Goal: Information Seeking & Learning: Understand process/instructions

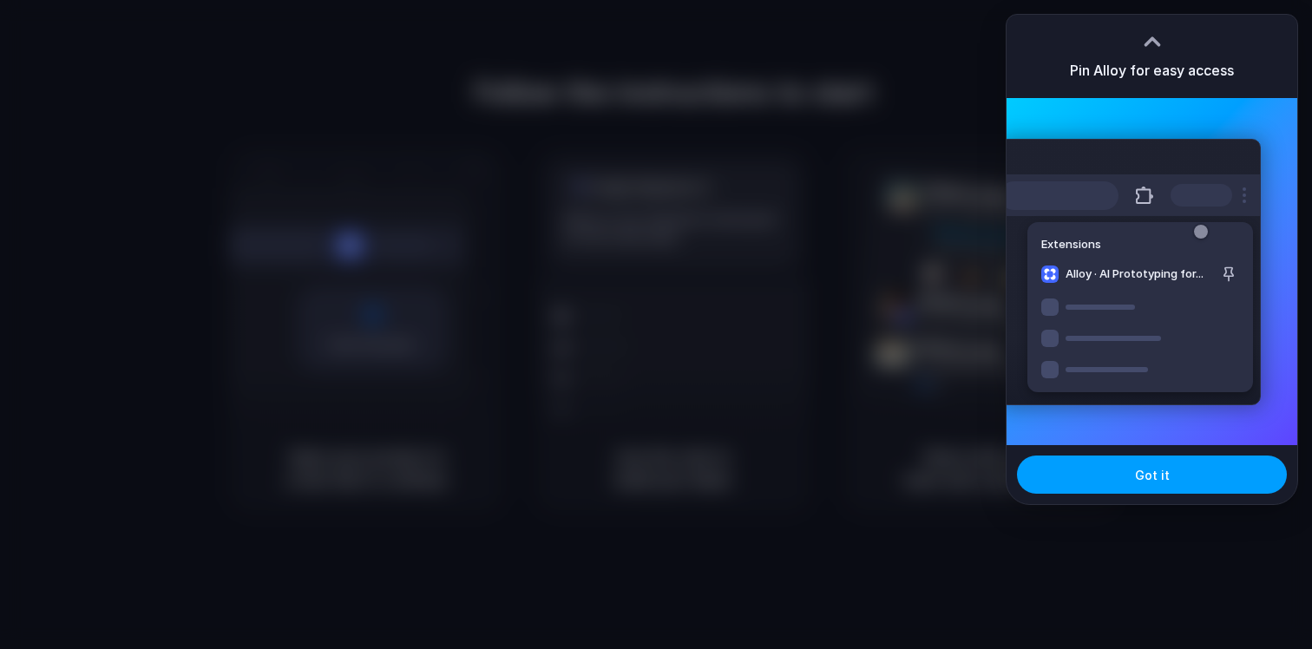
click at [1133, 489] on button "Got it" at bounding box center [1152, 475] width 270 height 38
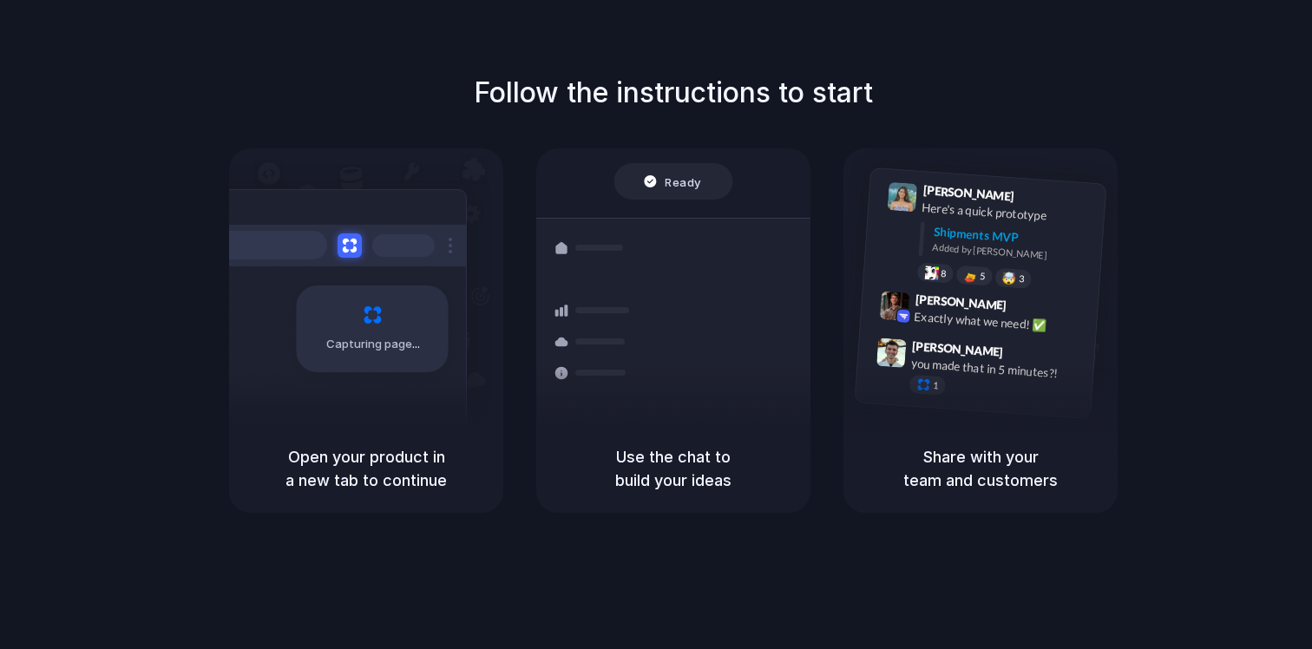
click at [700, 82] on h1 "Follow the instructions to start" at bounding box center [673, 93] width 399 height 42
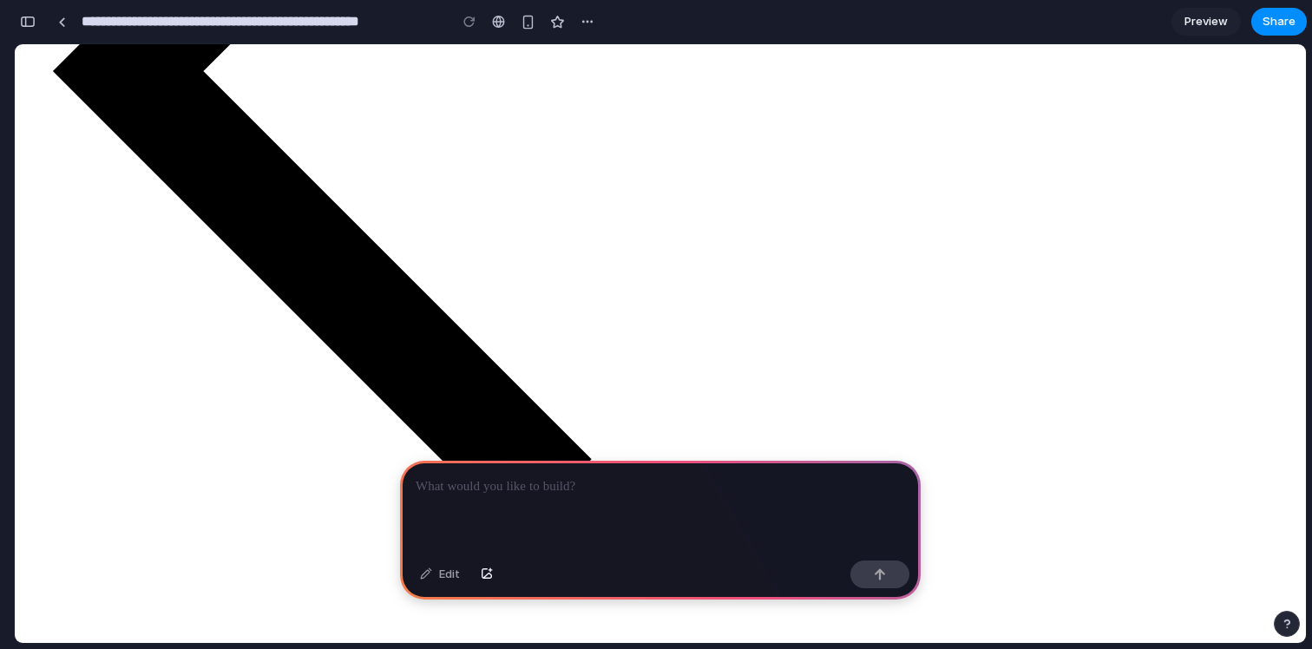
scroll to position [748, 0]
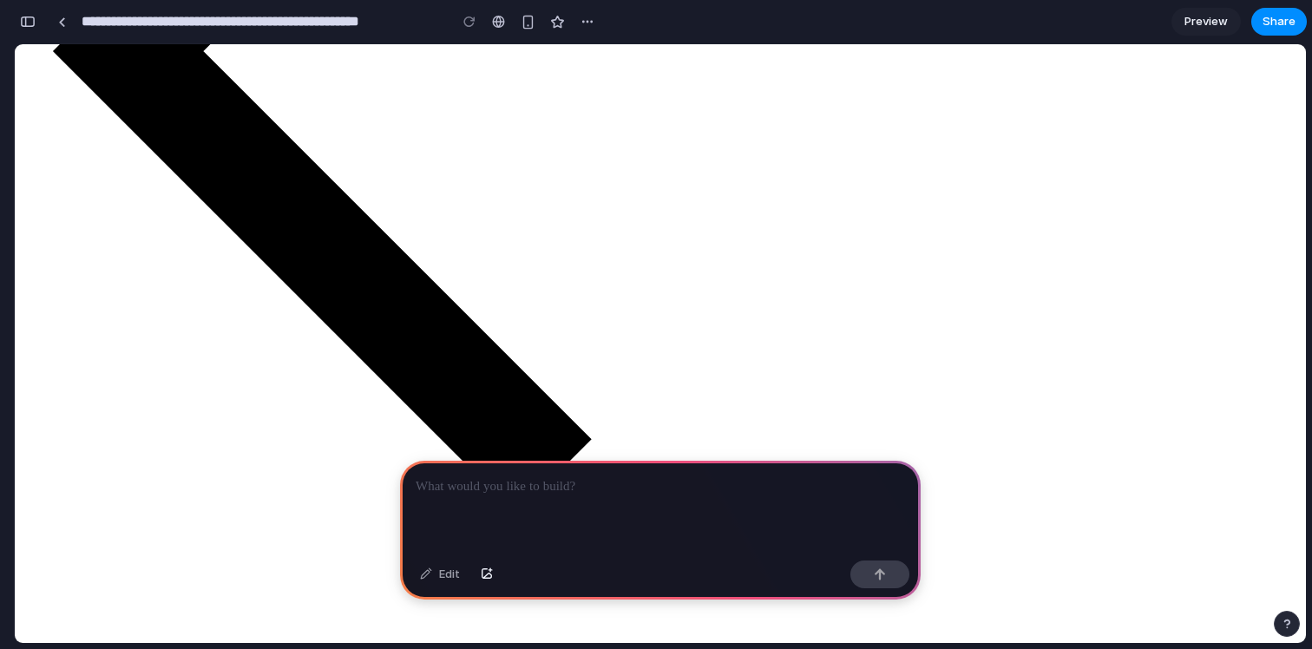
click at [566, 488] on p at bounding box center [660, 486] width 489 height 21
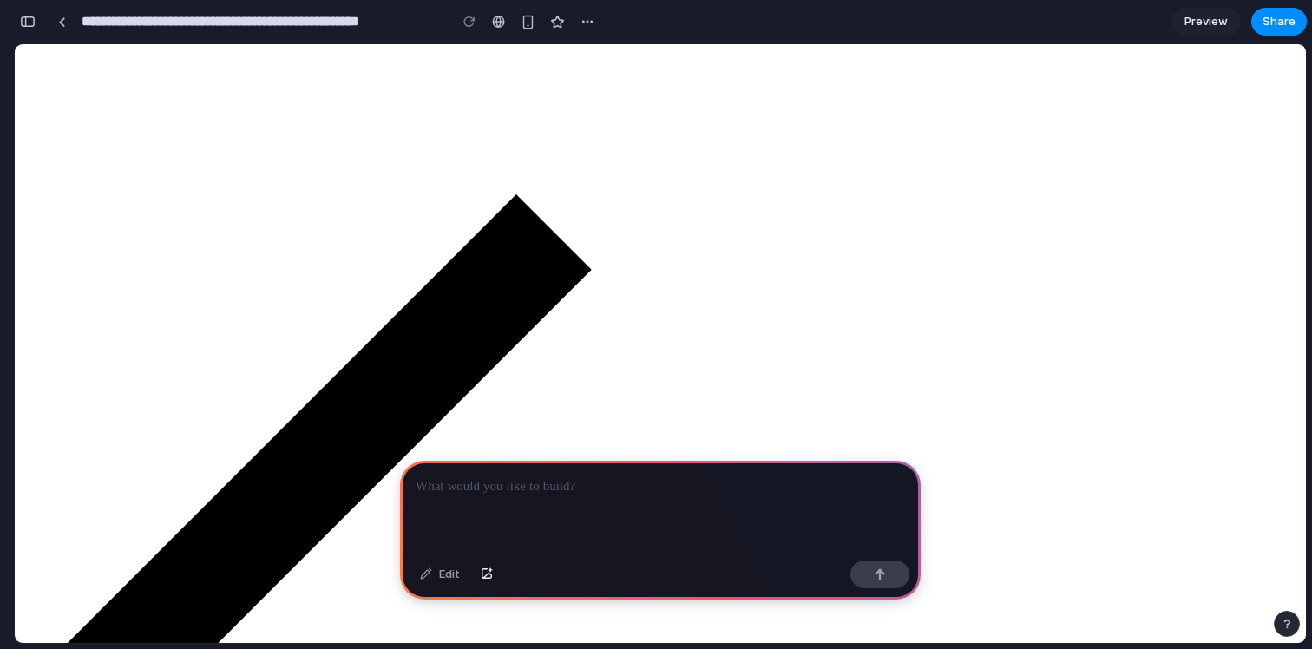
scroll to position [0, 0]
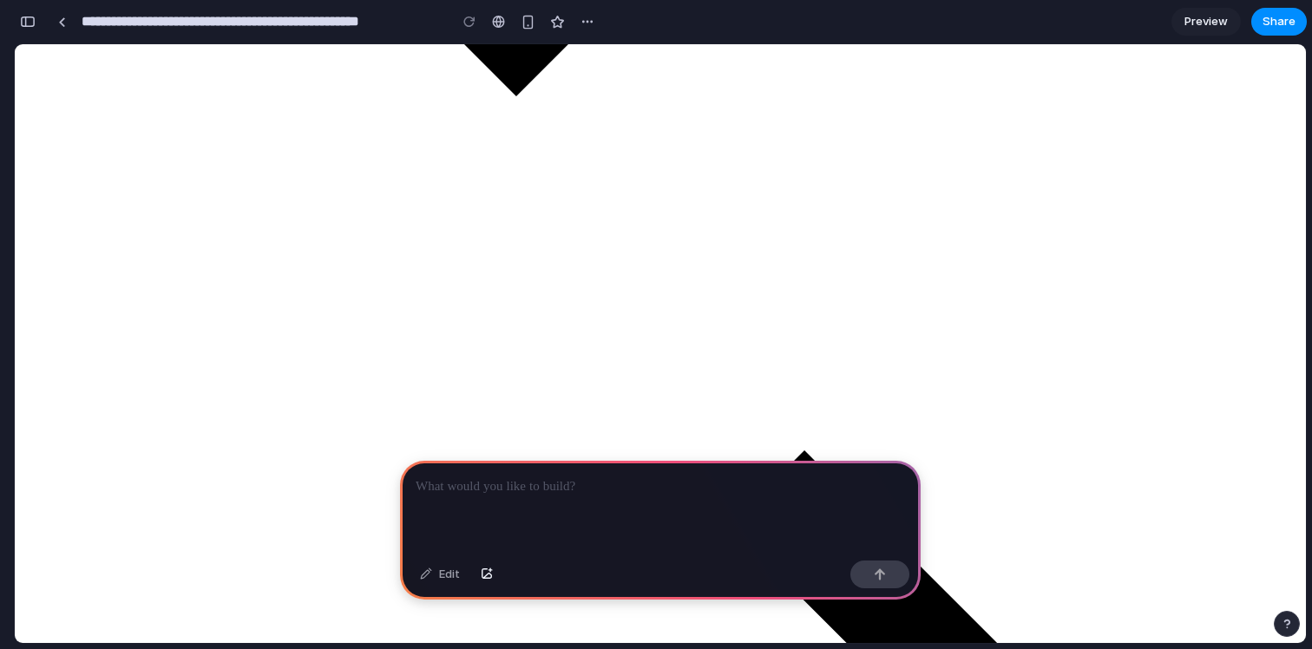
scroll to position [1172, 0]
click at [500, 509] on div at bounding box center [660, 507] width 521 height 93
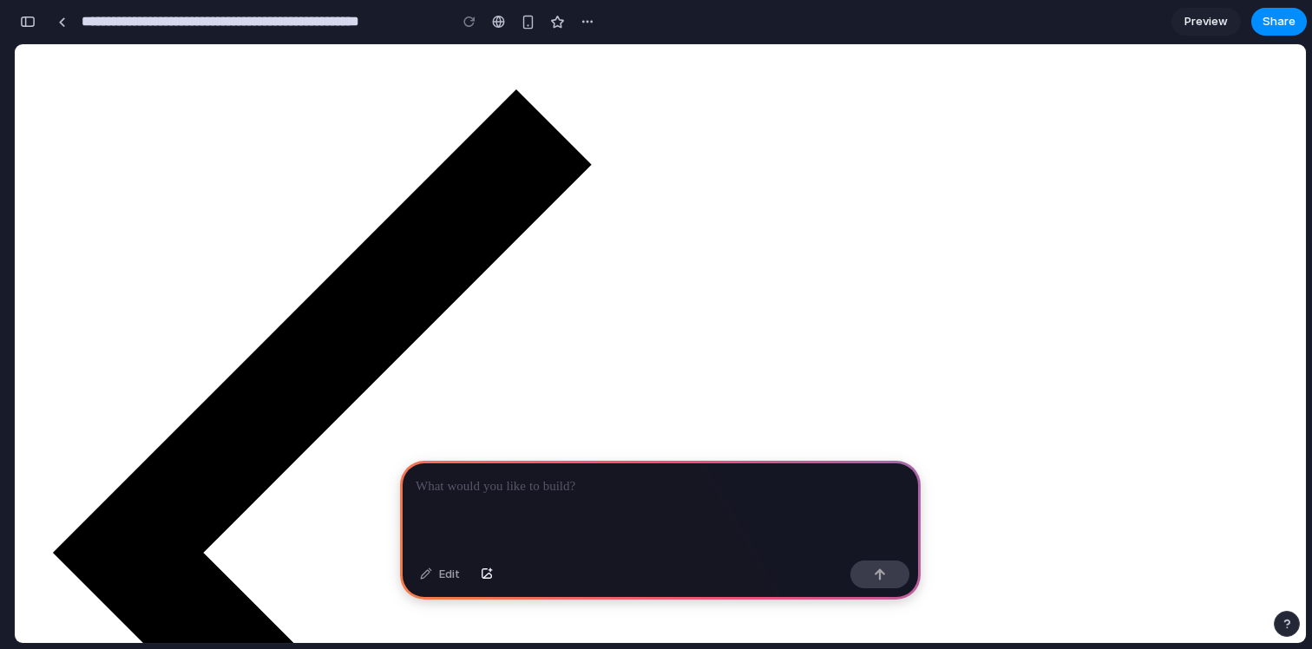
scroll to position [0, 0]
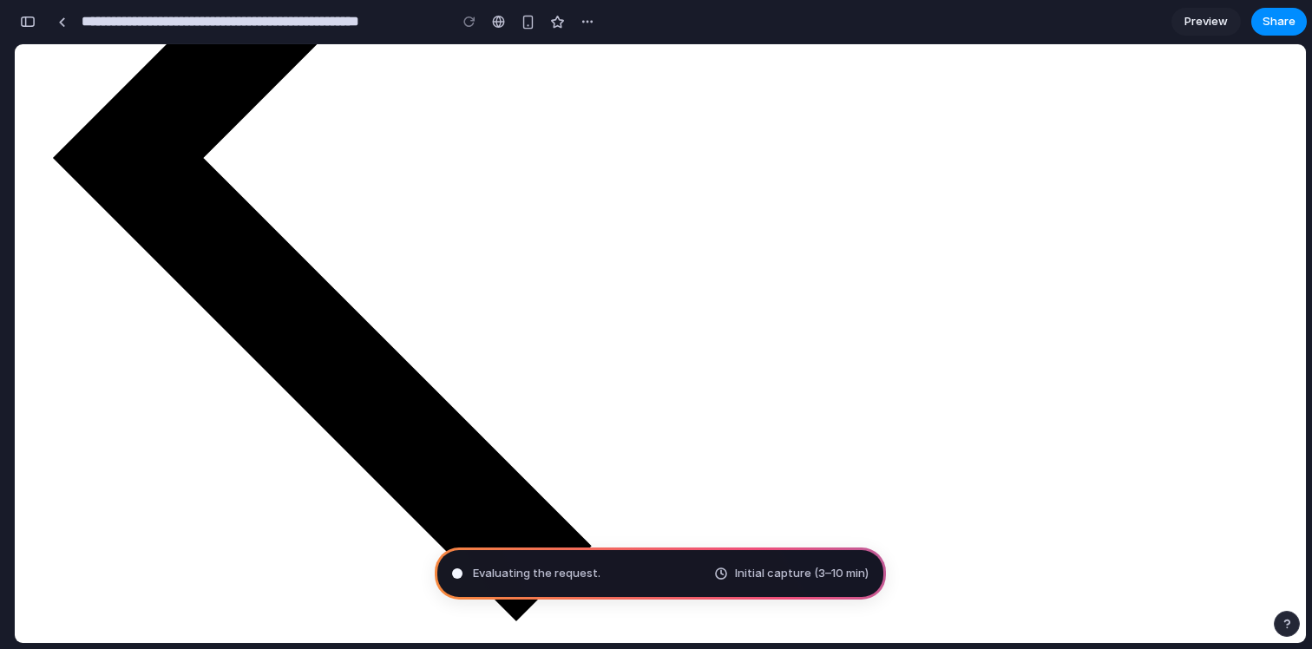
scroll to position [652, 0]
